Goal: Task Accomplishment & Management: Manage account settings

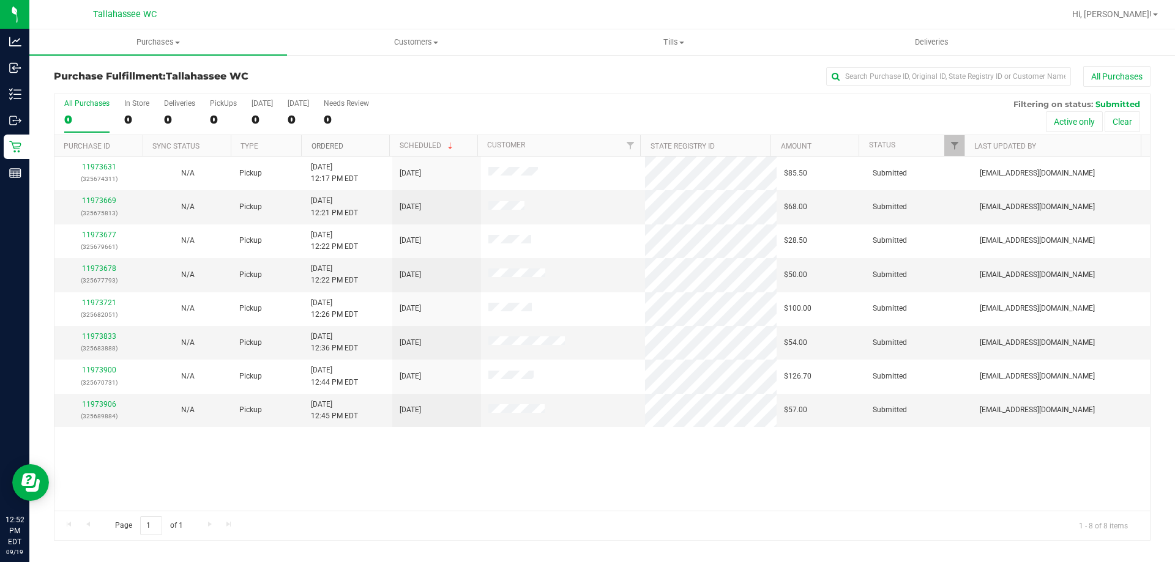
click at [320, 146] on link "Ordered" at bounding box center [327, 146] width 32 height 9
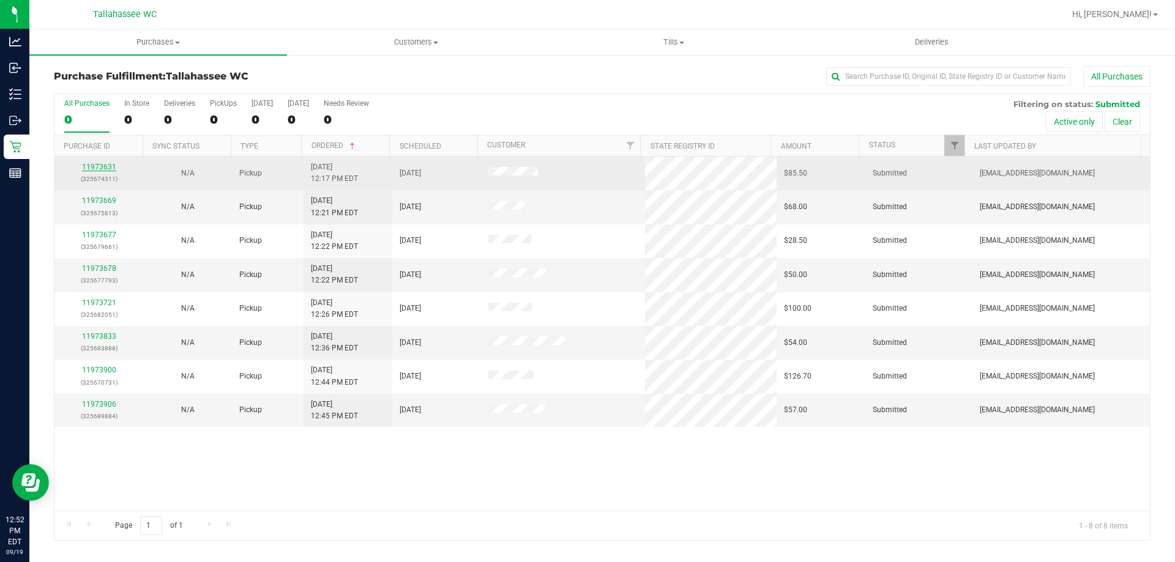
click at [105, 170] on link "11973631" at bounding box center [99, 167] width 34 height 9
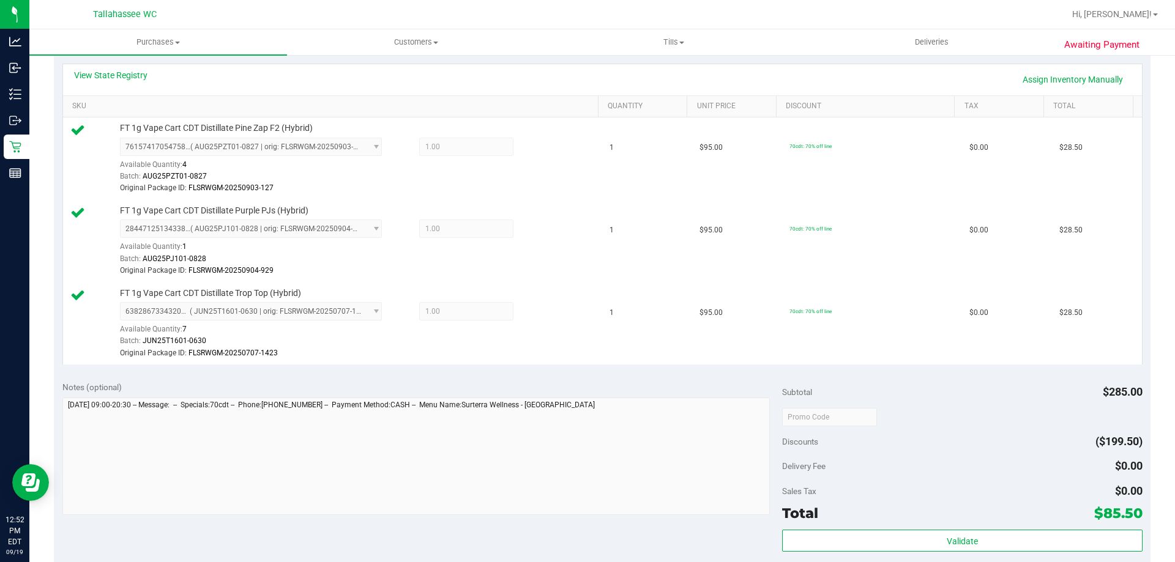
scroll to position [428, 0]
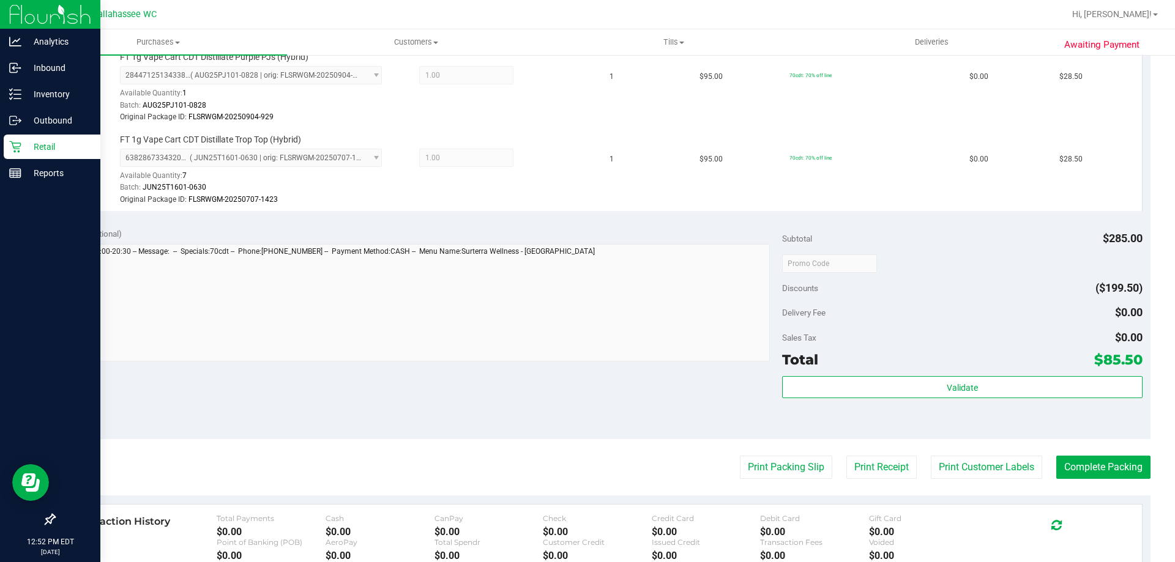
click at [19, 141] on icon at bounding box center [15, 147] width 12 height 12
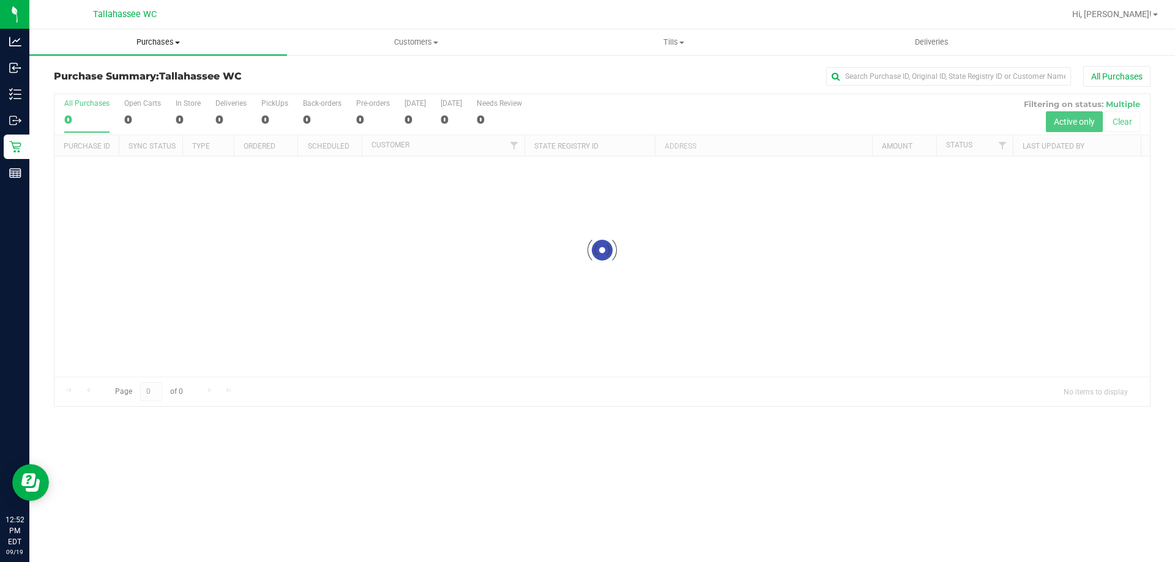
click at [158, 41] on span "Purchases" at bounding box center [158, 42] width 258 height 11
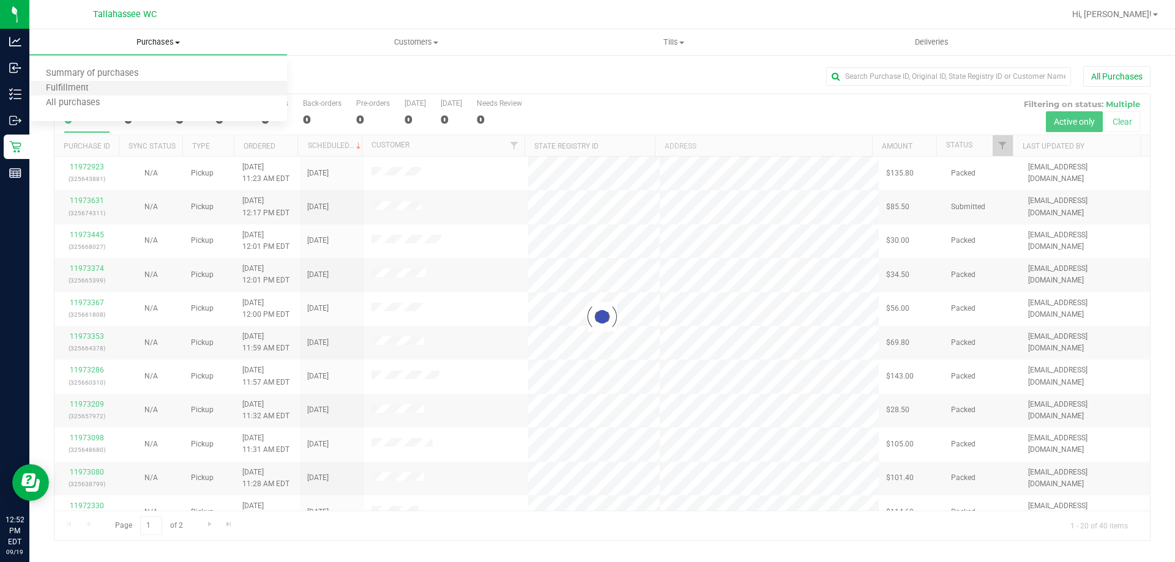
click at [80, 81] on li "Fulfillment" at bounding box center [158, 88] width 258 height 15
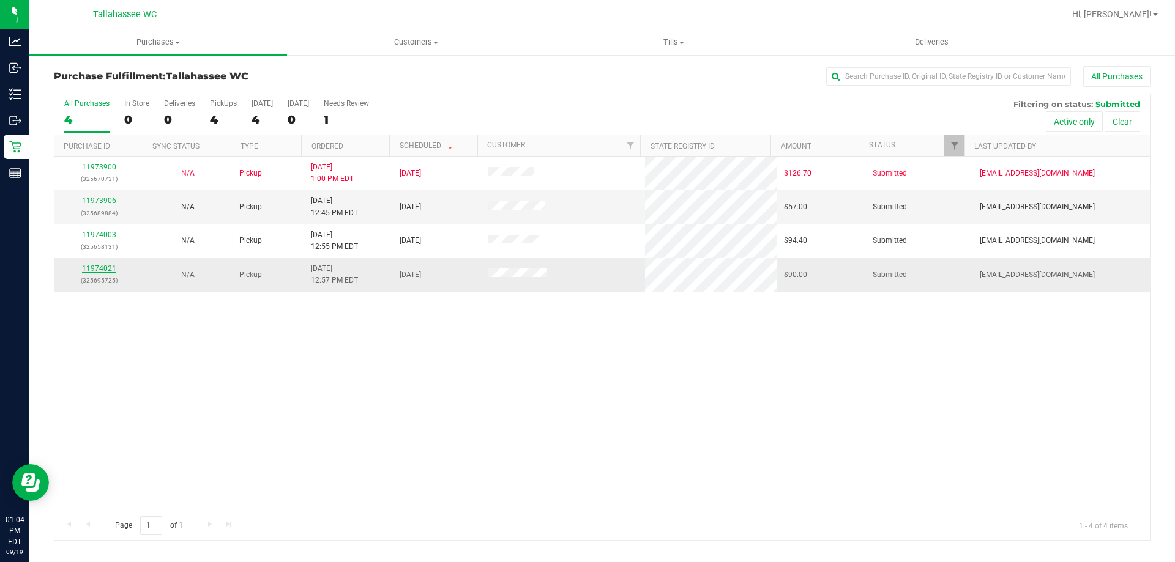
click at [86, 268] on link "11974021" at bounding box center [99, 268] width 34 height 9
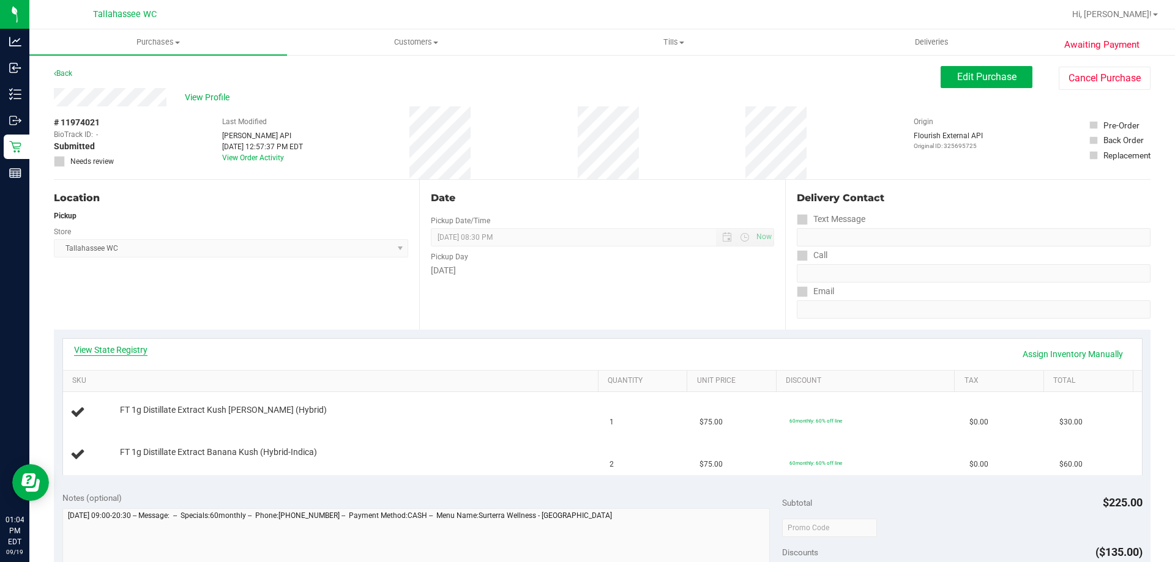
click at [130, 345] on link "View State Registry" at bounding box center [110, 350] width 73 height 12
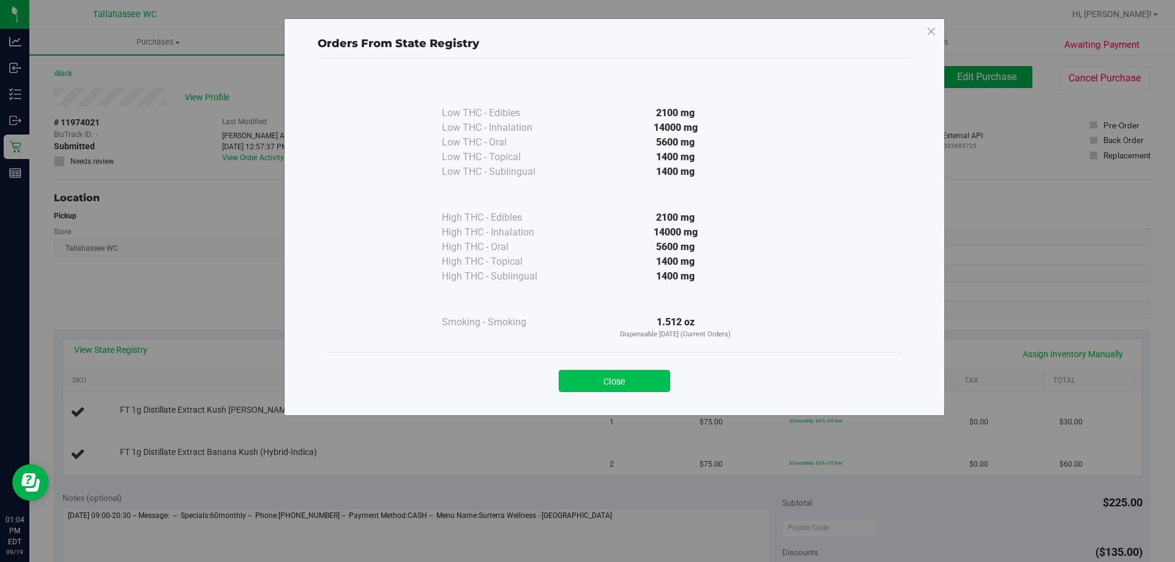
click at [619, 384] on button "Close" at bounding box center [614, 381] width 111 height 22
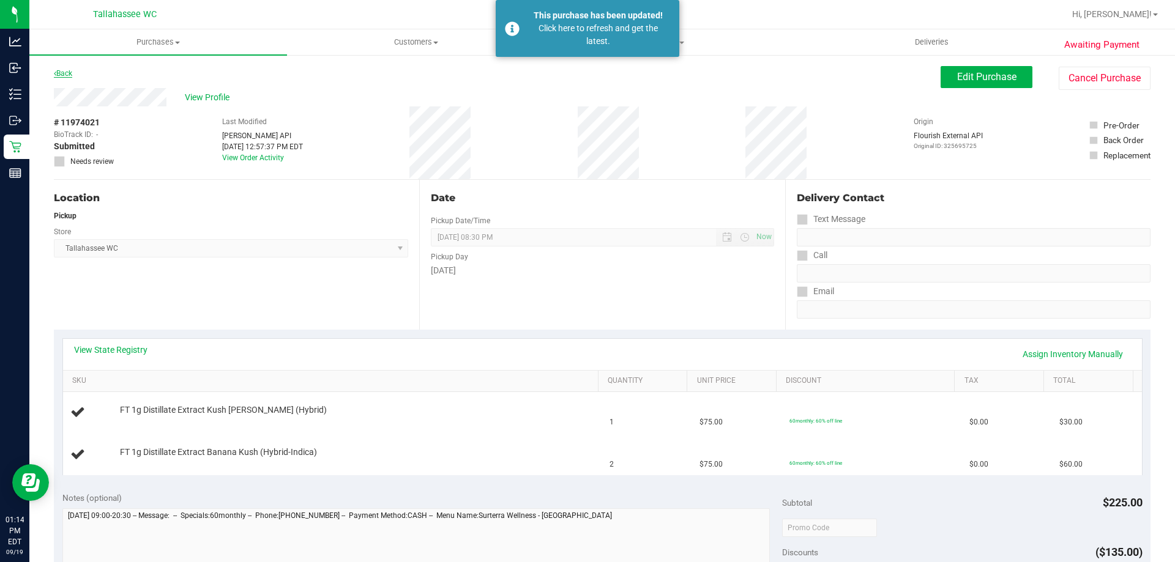
click at [68, 76] on link "Back" at bounding box center [63, 73] width 18 height 9
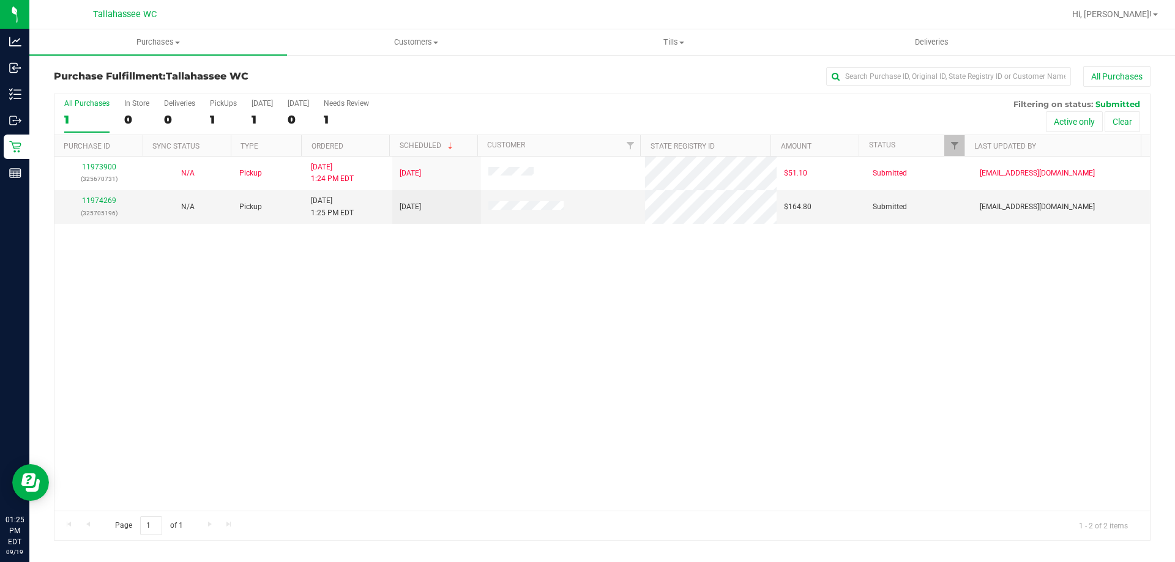
click at [516, 374] on div "11973900 (325670731) N/A Pickup 9/19/2025 1:24 PM EDT 9/19/2025 $51.10 Submitte…" at bounding box center [601, 334] width 1095 height 354
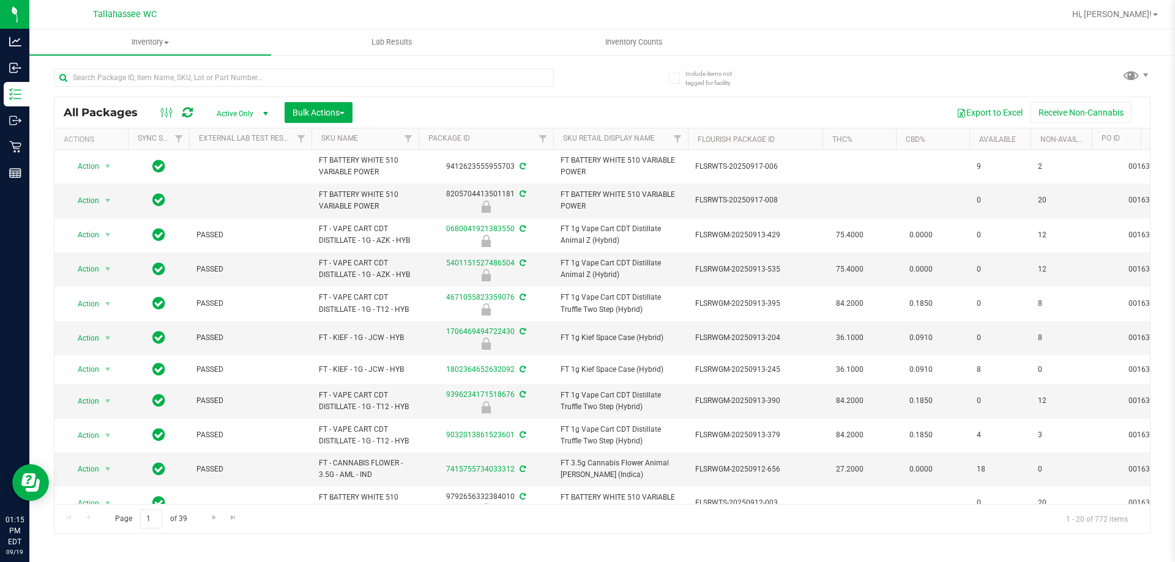
click at [363, 66] on div at bounding box center [328, 77] width 548 height 39
click at [367, 76] on input "text" at bounding box center [304, 78] width 500 height 18
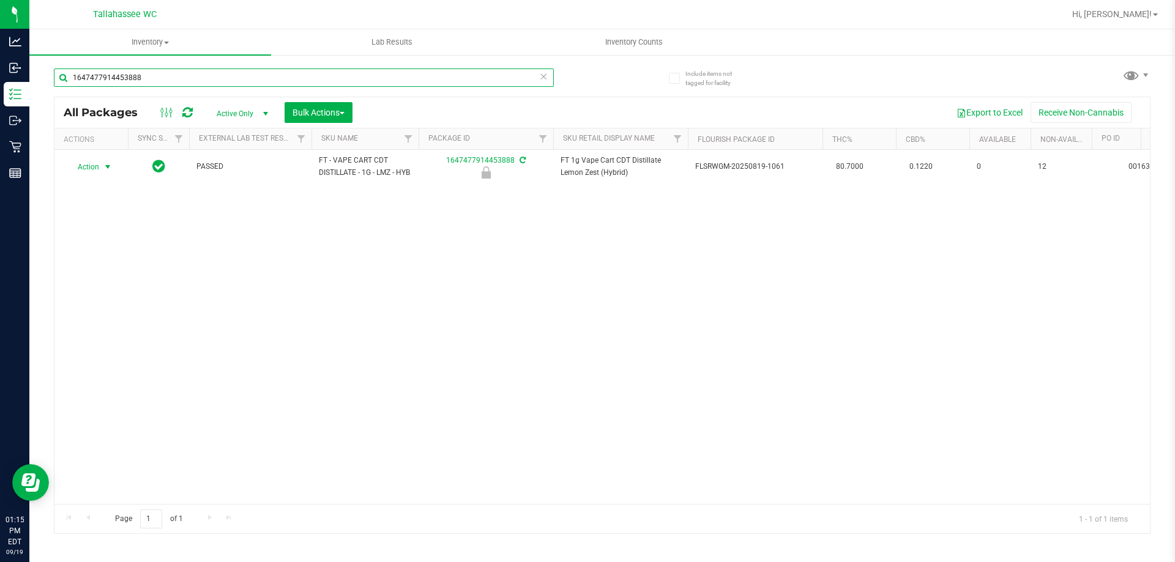
type input "1647477914453888"
click at [106, 172] on span "select" at bounding box center [108, 167] width 10 height 10
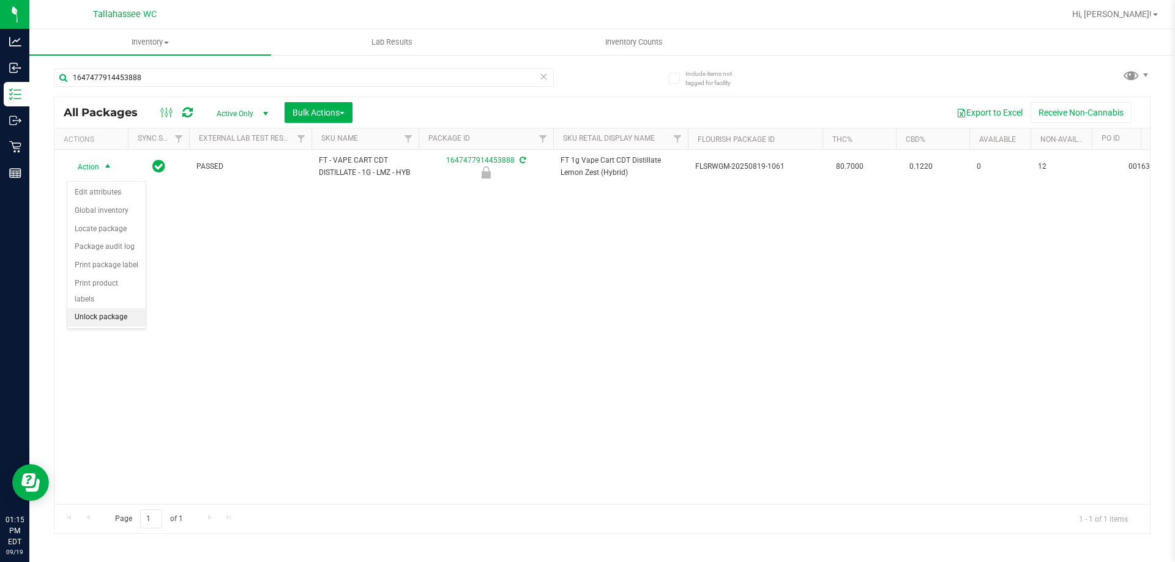
click at [138, 308] on li "Unlock package" at bounding box center [106, 317] width 78 height 18
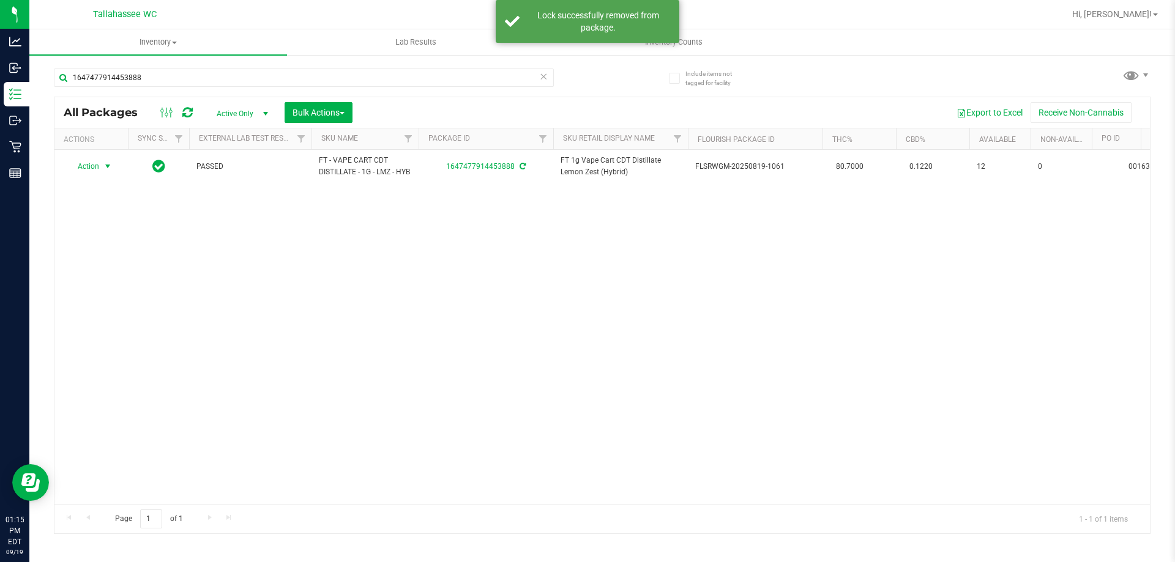
click at [103, 171] on span "select" at bounding box center [108, 167] width 10 height 10
click at [140, 319] on li "Print package label" at bounding box center [114, 320] width 95 height 18
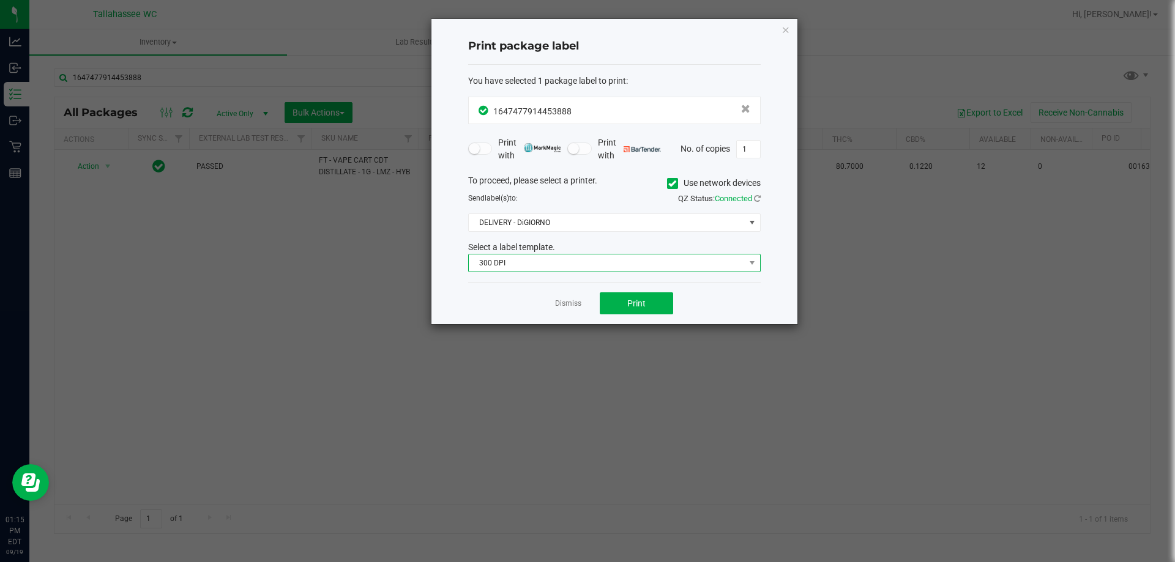
click at [672, 262] on span "300 DPI" at bounding box center [607, 263] width 276 height 17
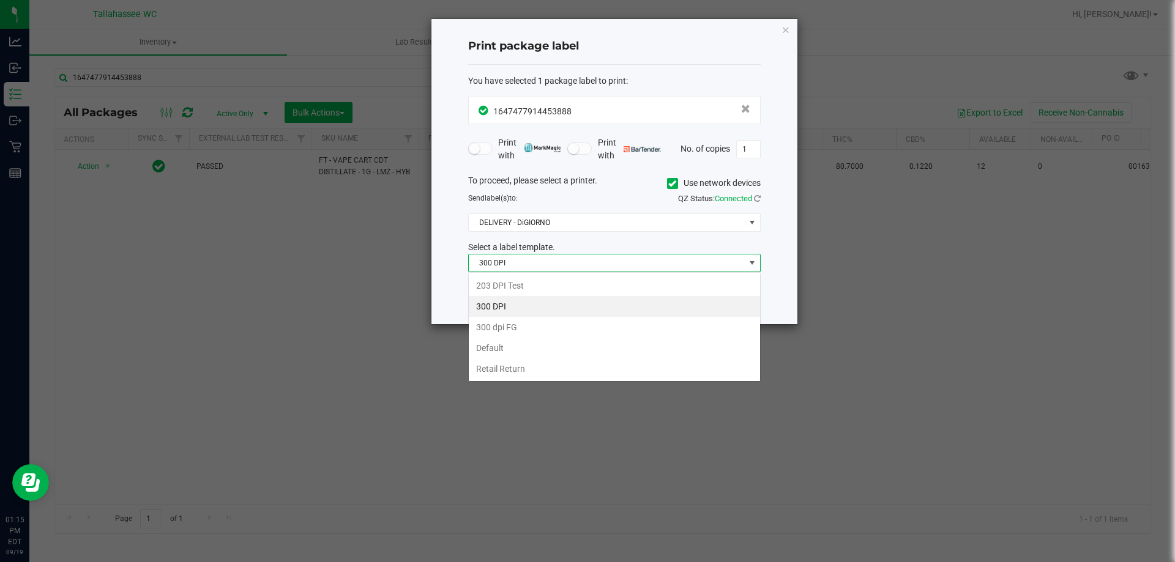
scroll to position [18, 292]
click at [517, 282] on li "203 DPI Test" at bounding box center [614, 285] width 291 height 21
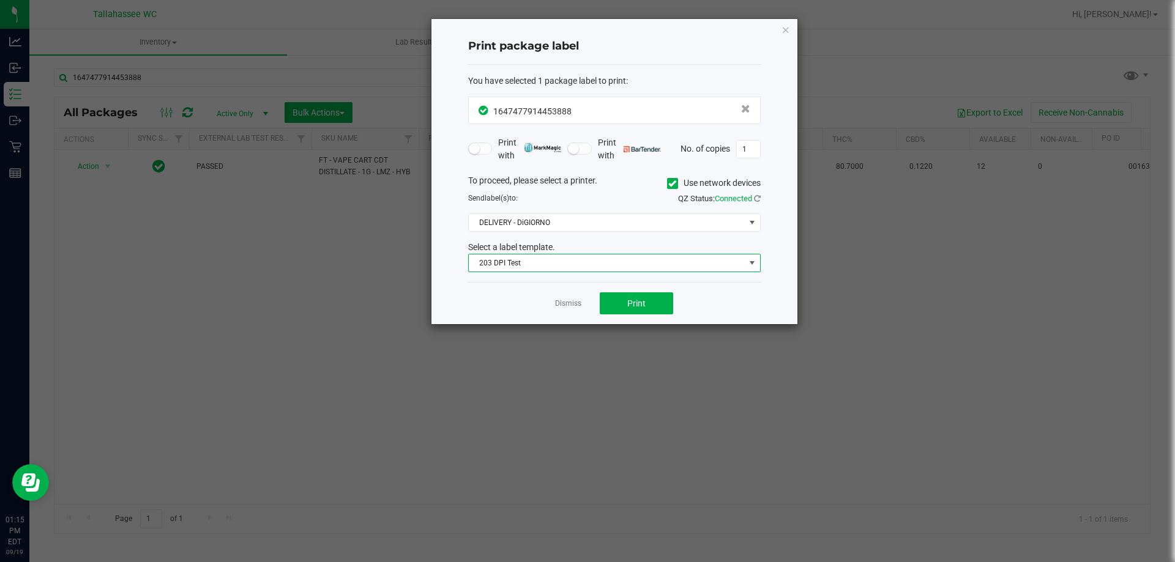
click at [471, 298] on div "Dismiss Print" at bounding box center [614, 303] width 292 height 42
click at [638, 307] on span "Print" at bounding box center [636, 304] width 18 height 10
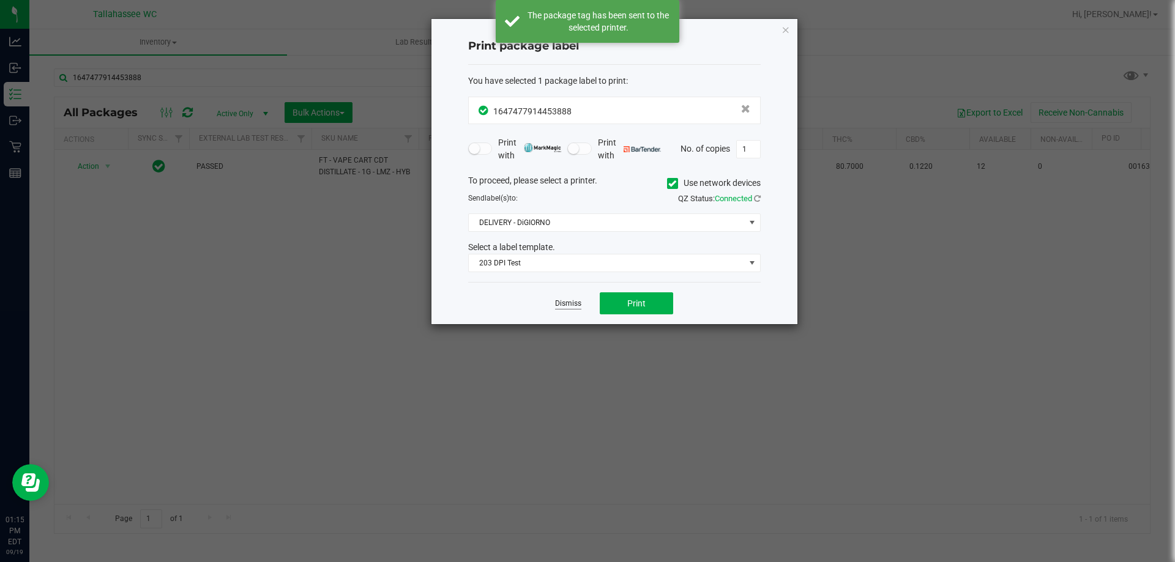
click at [566, 305] on link "Dismiss" at bounding box center [568, 304] width 26 height 10
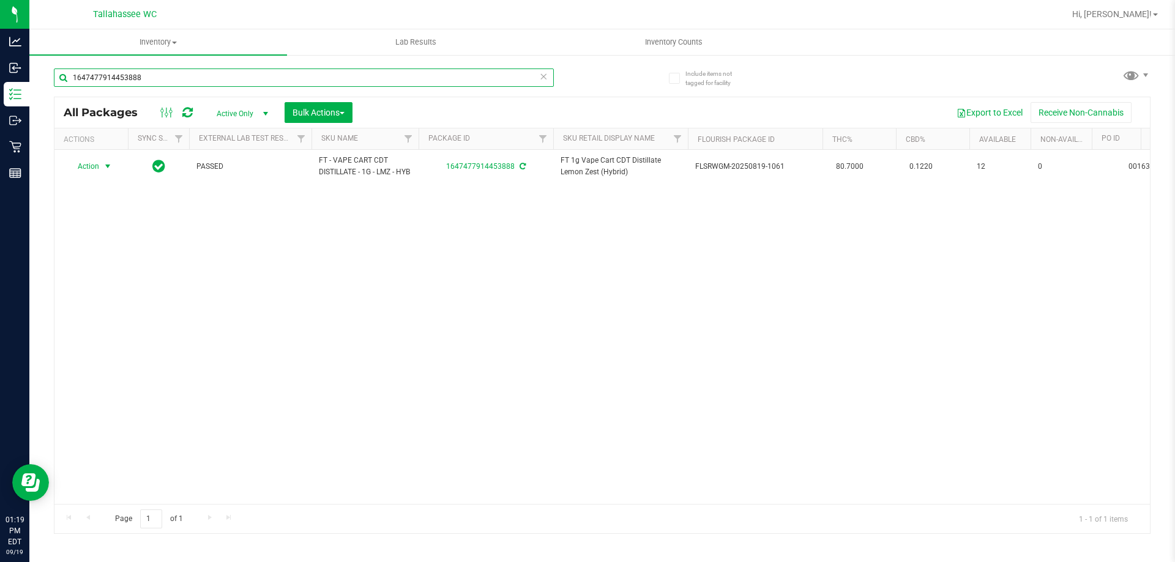
click at [383, 73] on input "1647477914453888" at bounding box center [304, 78] width 500 height 18
type input "srz"
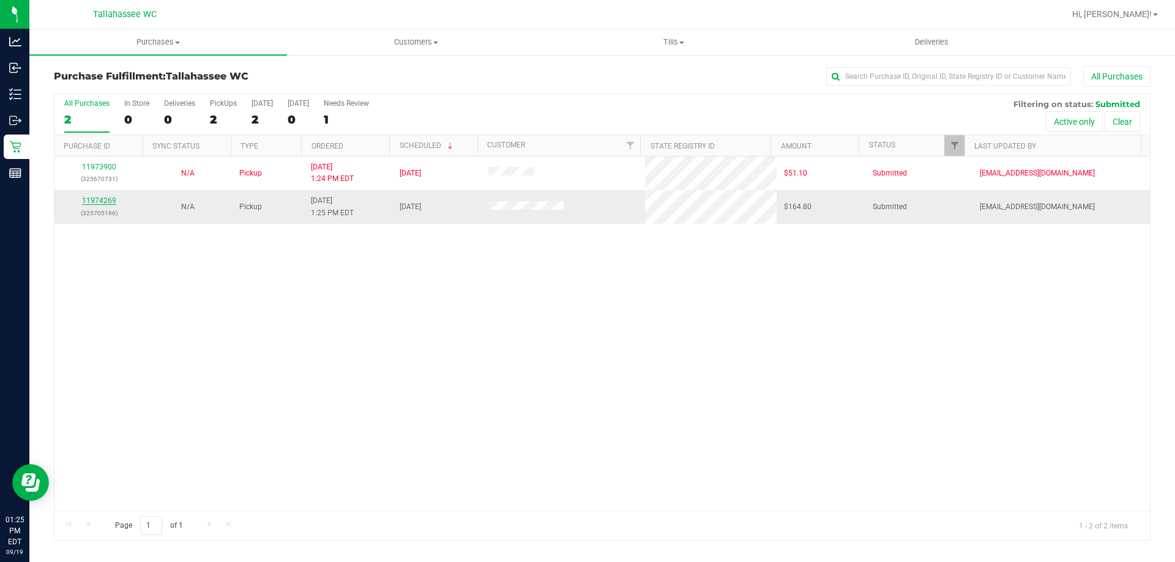
click at [98, 200] on link "11974269" at bounding box center [99, 200] width 34 height 9
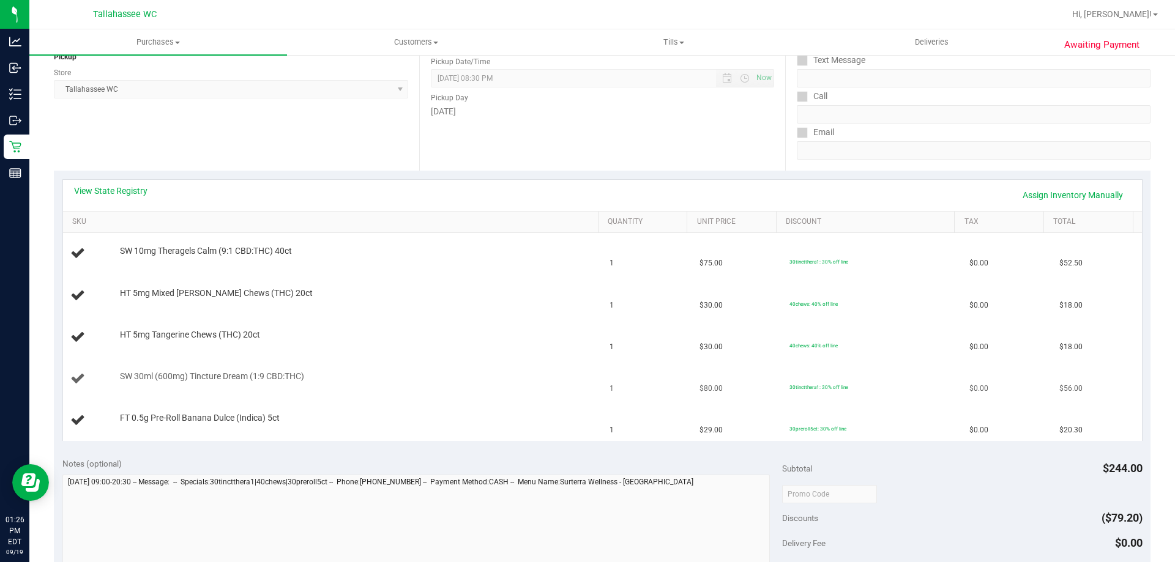
scroll to position [61, 0]
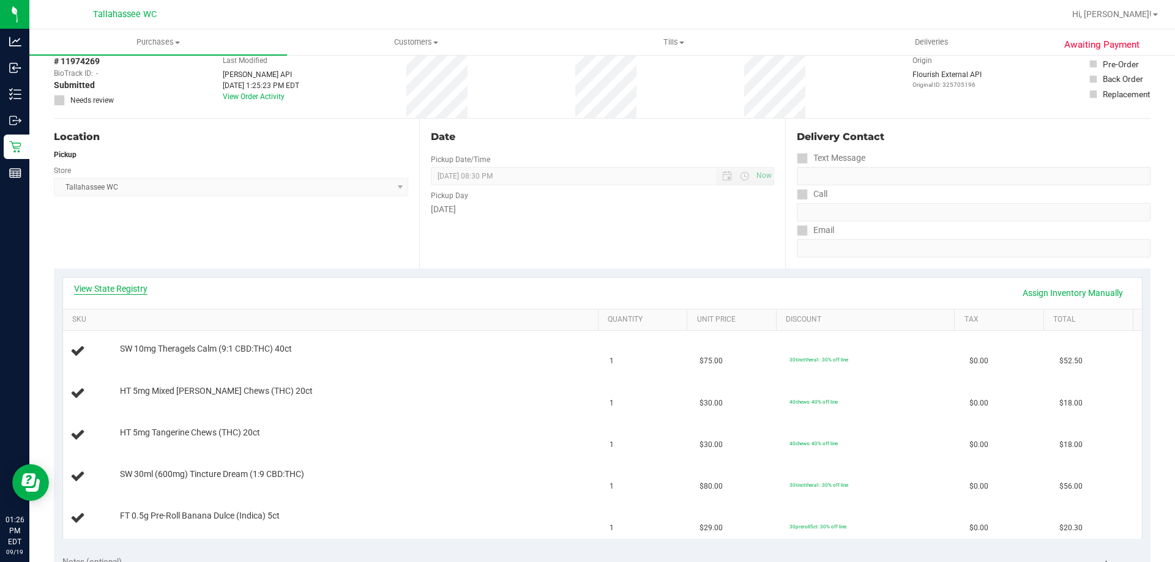
click at [108, 292] on link "View State Registry" at bounding box center [110, 289] width 73 height 12
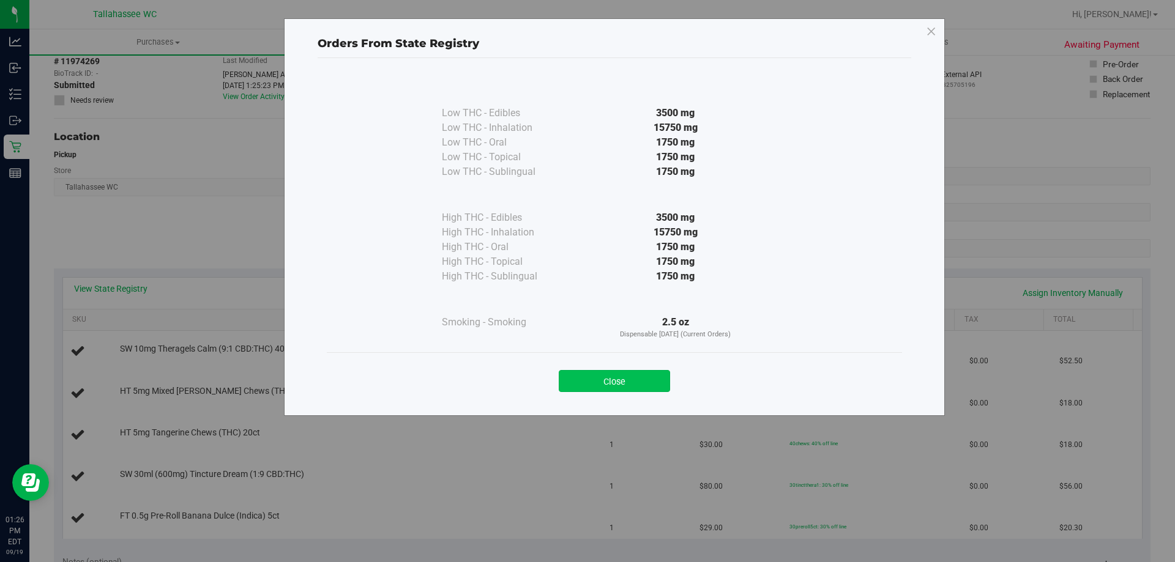
click at [605, 379] on button "Close" at bounding box center [614, 381] width 111 height 22
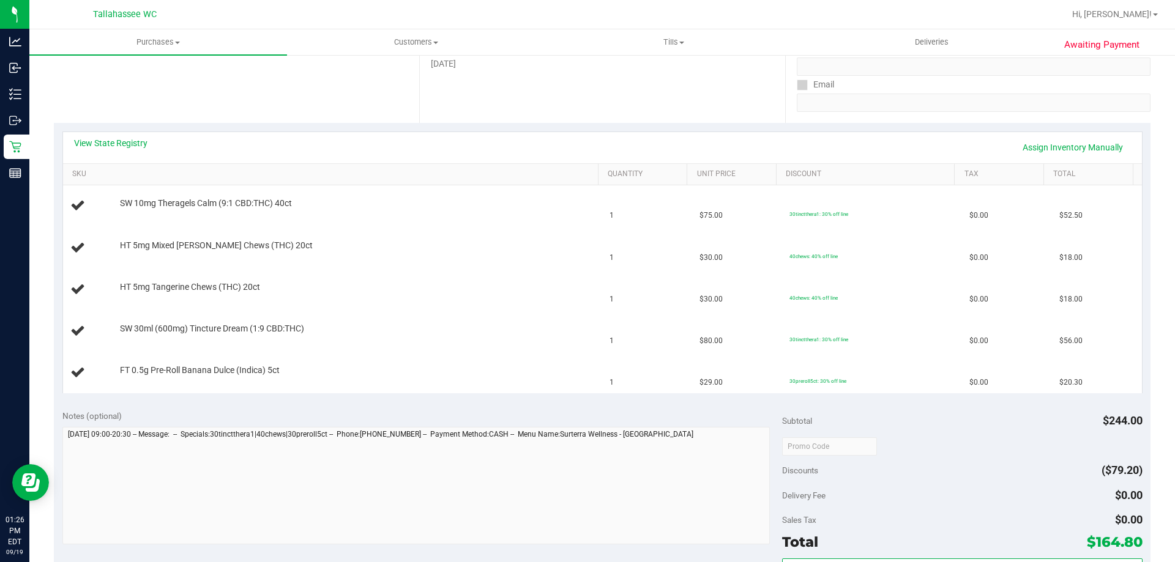
scroll to position [184, 0]
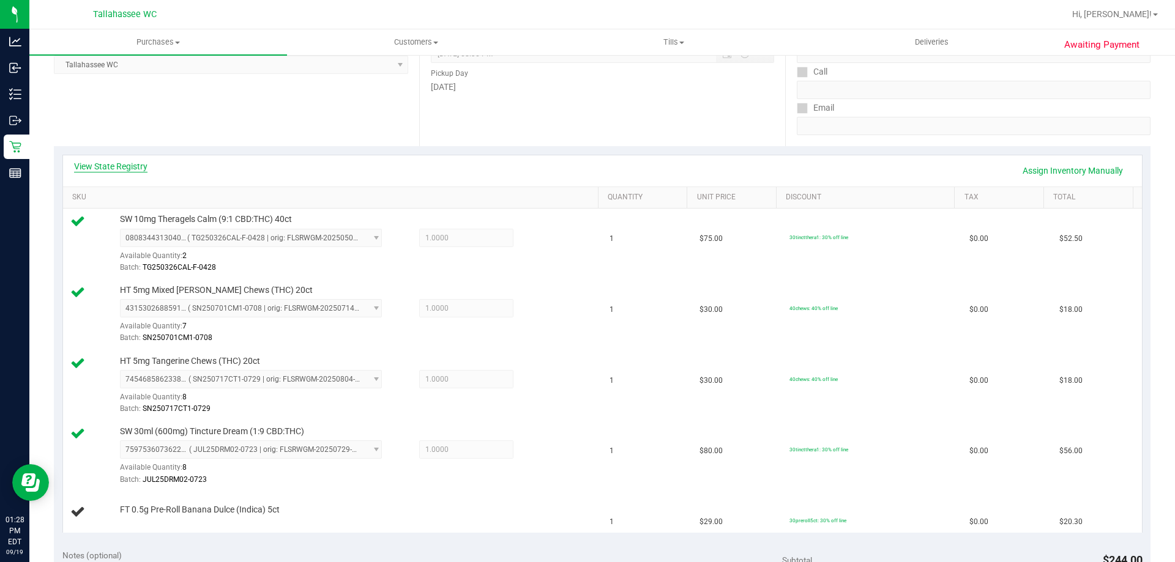
click at [132, 161] on link "View State Registry" at bounding box center [110, 166] width 73 height 12
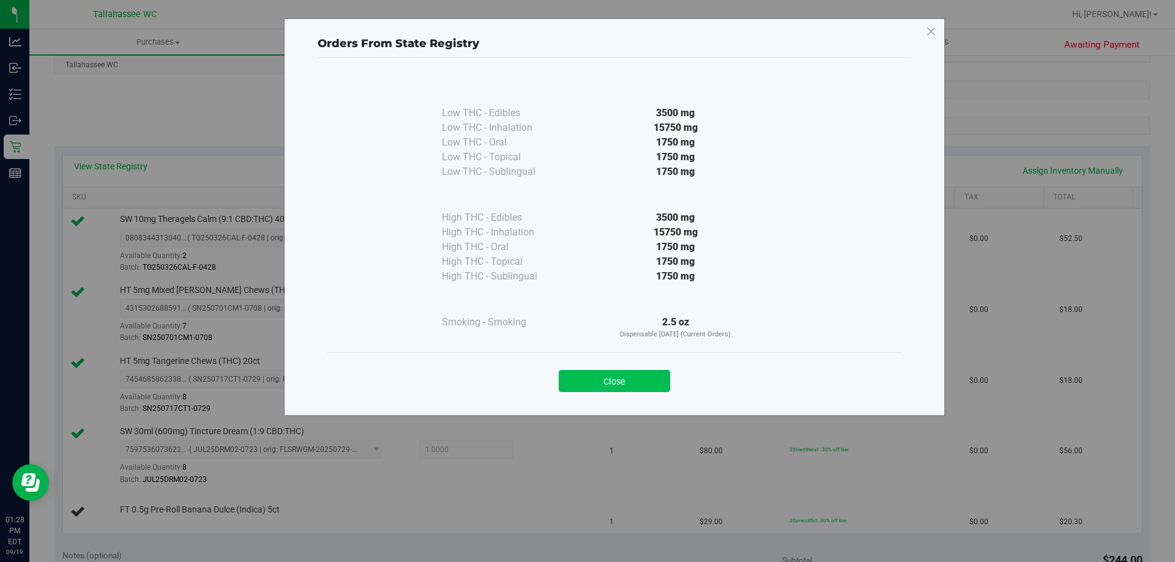
click at [654, 387] on button "Close" at bounding box center [614, 381] width 111 height 22
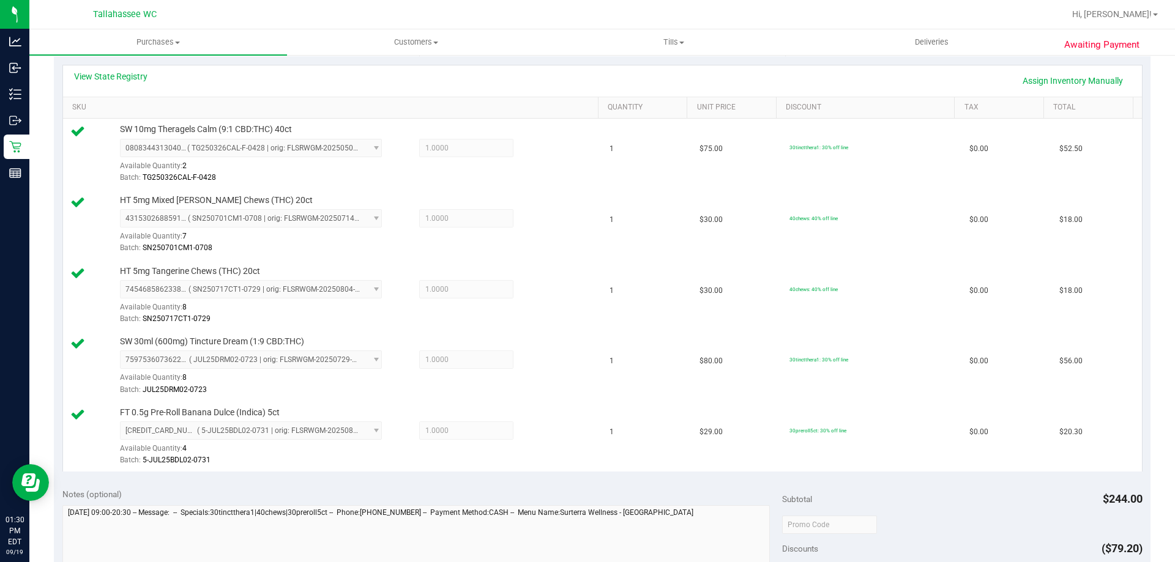
scroll to position [428, 0]
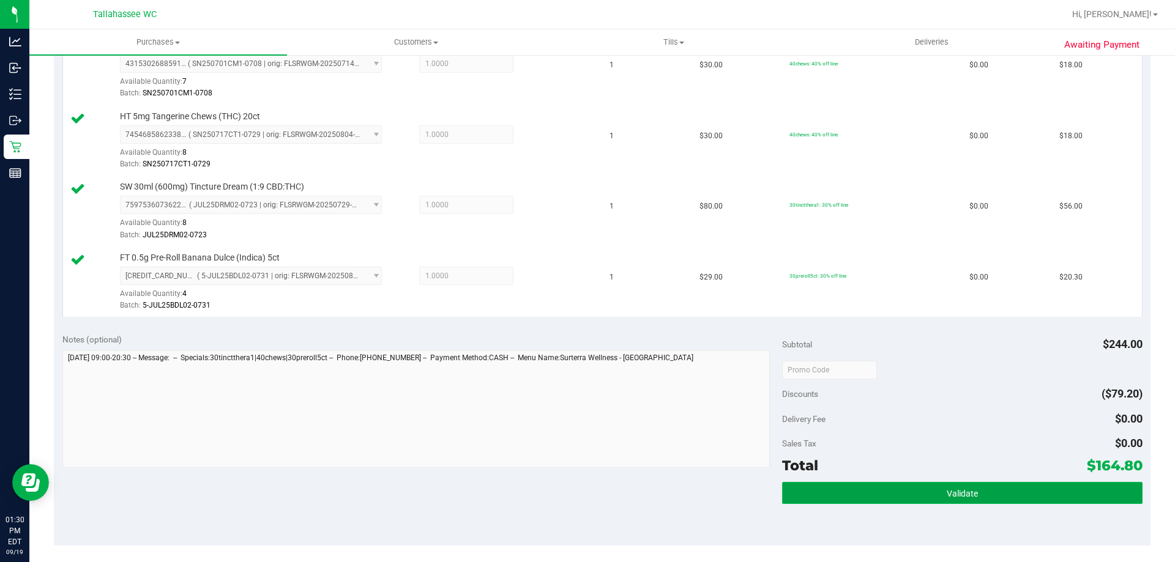
click at [909, 501] on button "Validate" at bounding box center [962, 493] width 360 height 22
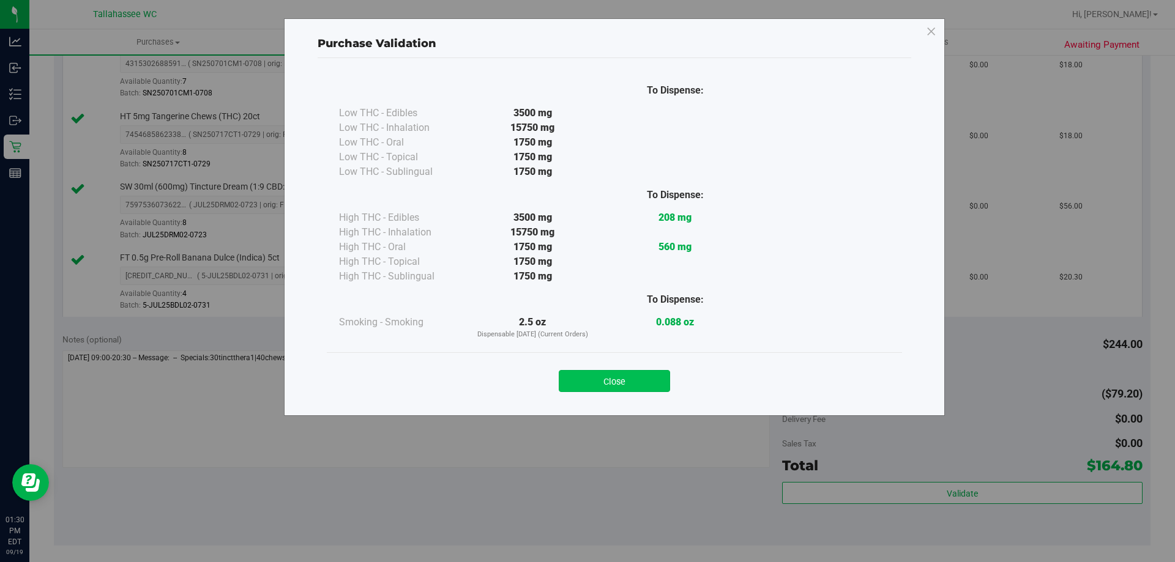
click at [660, 387] on button "Close" at bounding box center [614, 381] width 111 height 22
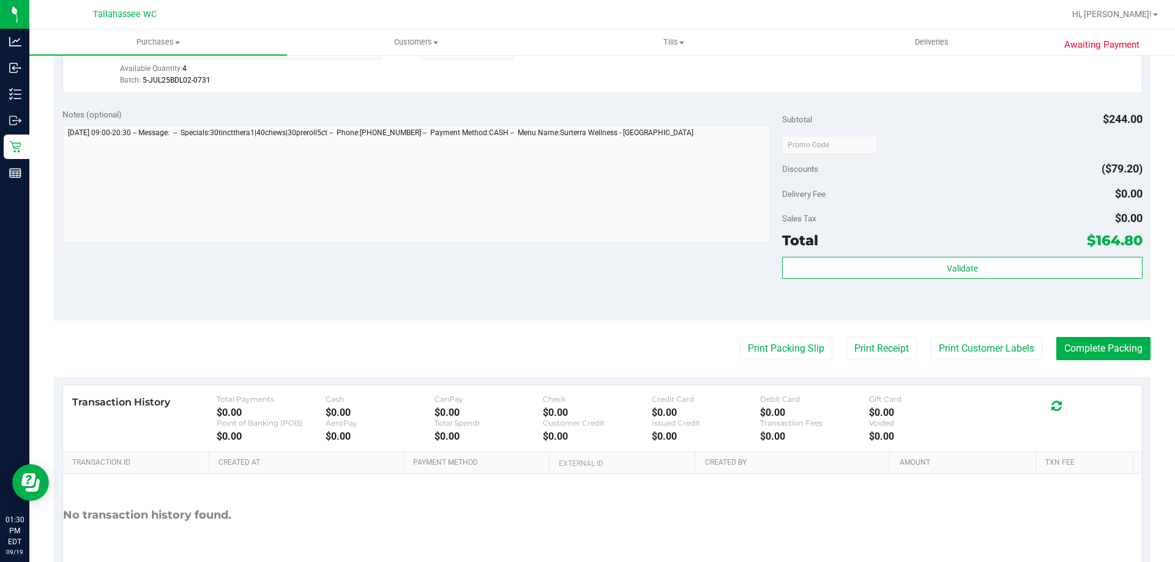
scroll to position [721, 0]
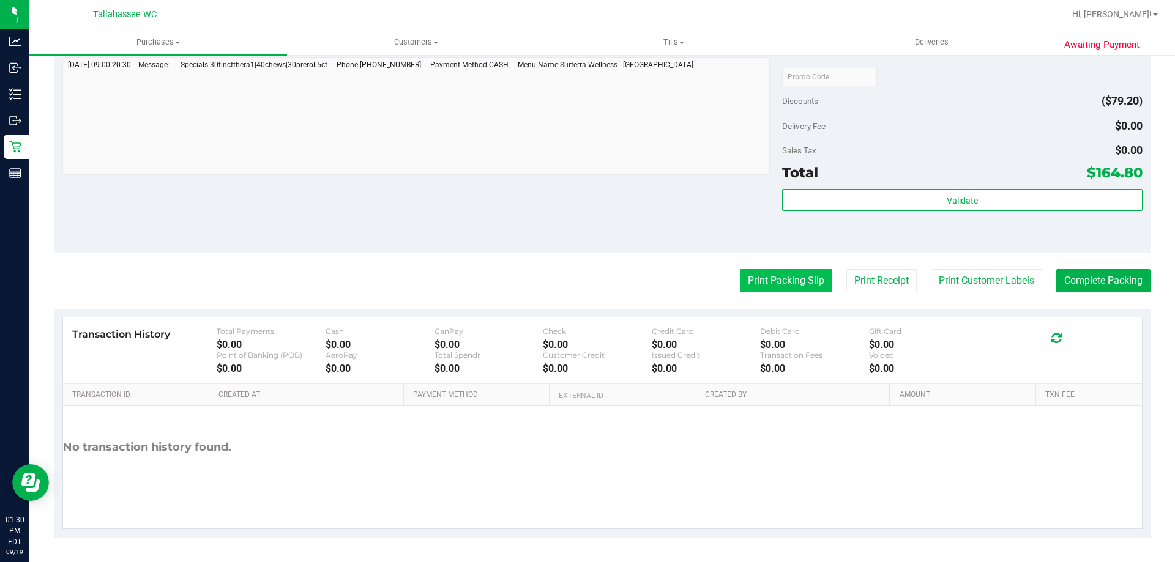
click at [759, 276] on button "Print Packing Slip" at bounding box center [786, 280] width 92 height 23
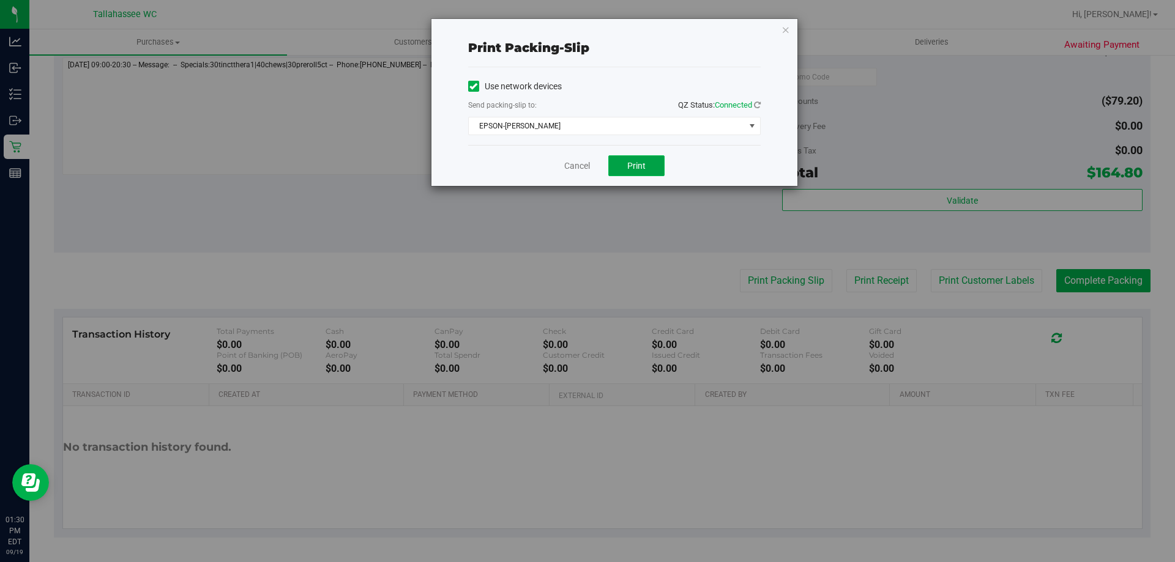
click at [630, 165] on span "Print" at bounding box center [636, 166] width 18 height 10
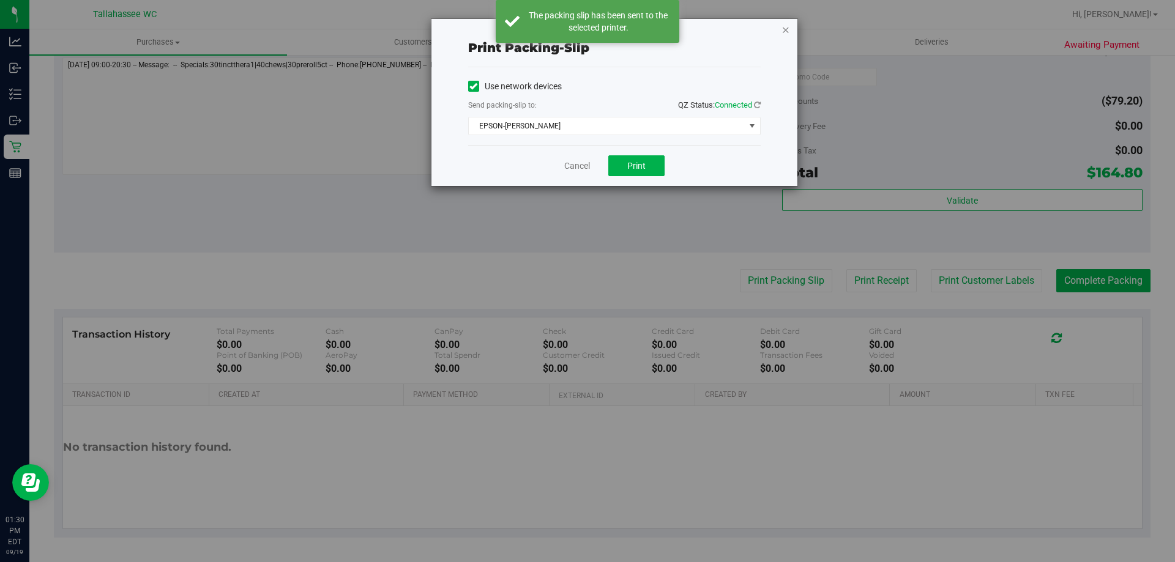
click at [784, 31] on icon "button" at bounding box center [785, 29] width 9 height 15
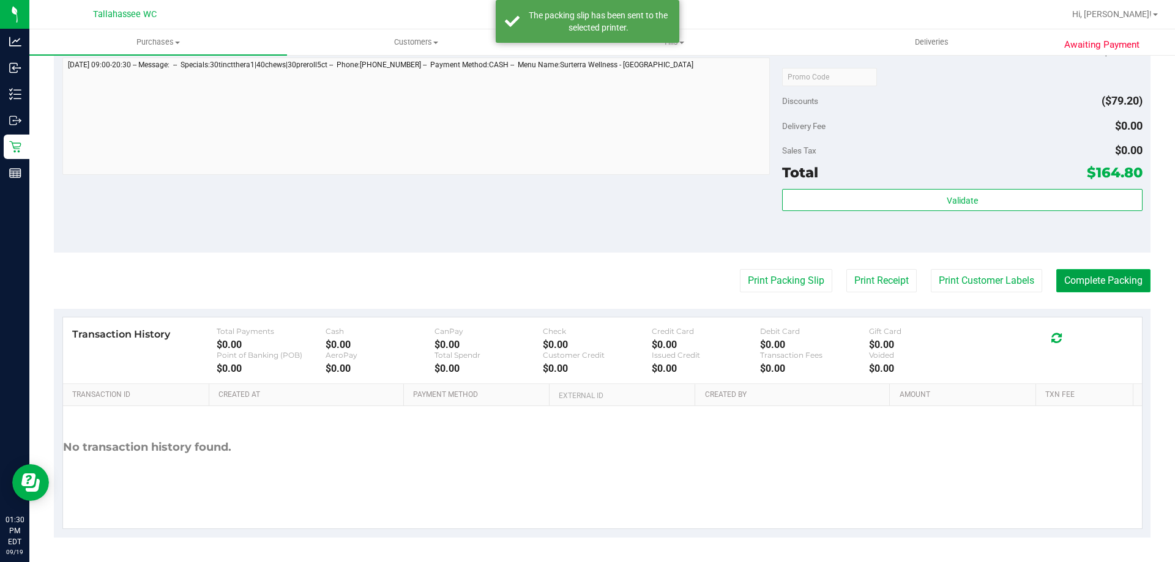
click at [1087, 272] on button "Complete Packing" at bounding box center [1103, 280] width 94 height 23
